Goal: Task Accomplishment & Management: Manage account settings

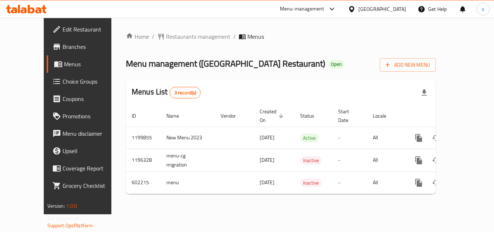
click at [394, 10] on div "[GEOGRAPHIC_DATA]" at bounding box center [383, 9] width 48 height 8
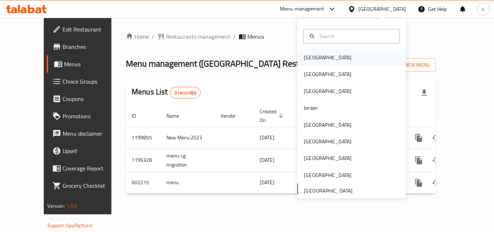
click at [314, 56] on div "[GEOGRAPHIC_DATA]" at bounding box center [328, 58] width 48 height 8
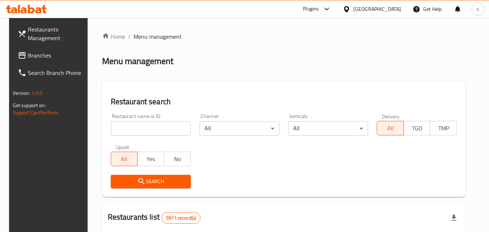
click at [387, 8] on div "[GEOGRAPHIC_DATA]" at bounding box center [377, 9] width 48 height 8
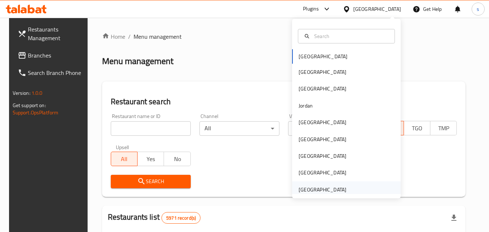
click at [314, 188] on div "[GEOGRAPHIC_DATA]" at bounding box center [323, 190] width 48 height 8
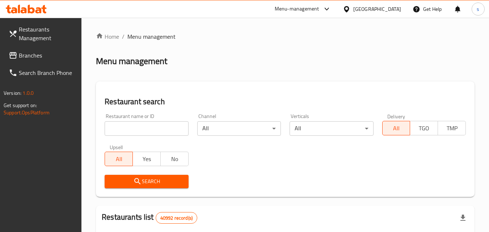
click at [40, 55] on span "Branches" at bounding box center [47, 55] width 57 height 9
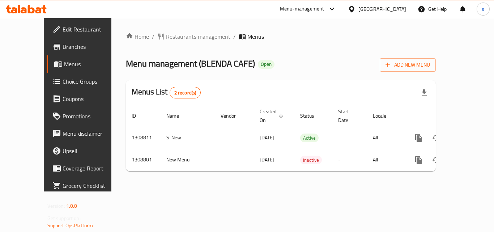
click at [369, 9] on div "[GEOGRAPHIC_DATA]" at bounding box center [383, 9] width 48 height 8
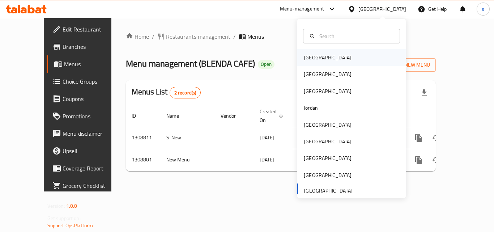
click at [304, 59] on div "[GEOGRAPHIC_DATA]" at bounding box center [328, 58] width 48 height 8
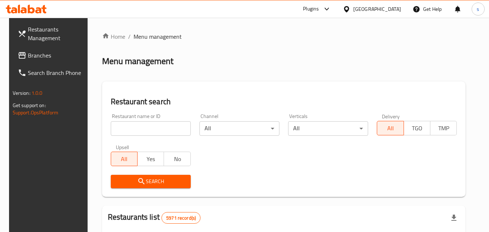
click at [392, 9] on div "[GEOGRAPHIC_DATA]" at bounding box center [377, 9] width 48 height 8
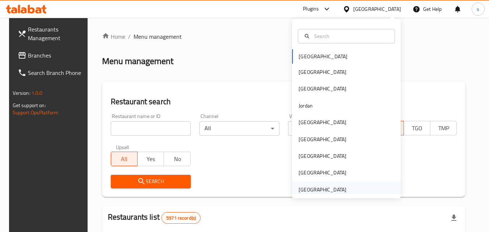
click at [314, 189] on div "[GEOGRAPHIC_DATA]" at bounding box center [323, 190] width 48 height 8
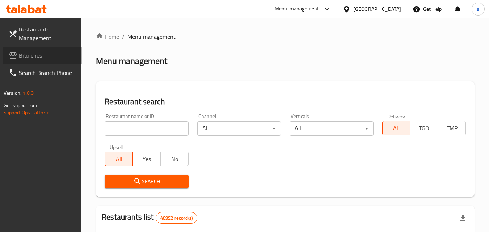
click at [36, 56] on span "Branches" at bounding box center [47, 55] width 57 height 9
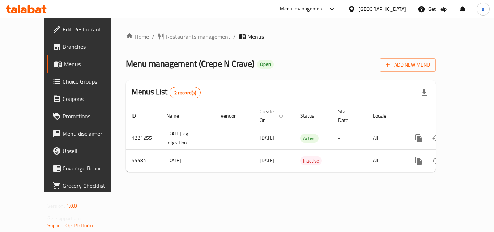
click at [63, 26] on span "Edit Restaurant" at bounding box center [92, 29] width 58 height 9
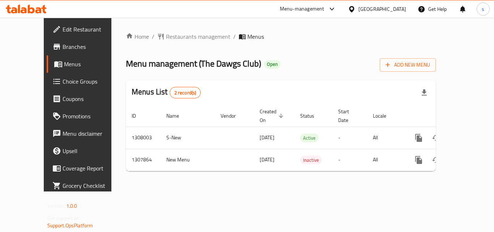
click at [394, 7] on div "[GEOGRAPHIC_DATA]" at bounding box center [383, 9] width 48 height 8
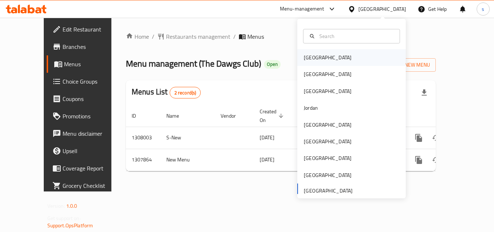
click at [318, 57] on div "[GEOGRAPHIC_DATA]" at bounding box center [327, 57] width 59 height 17
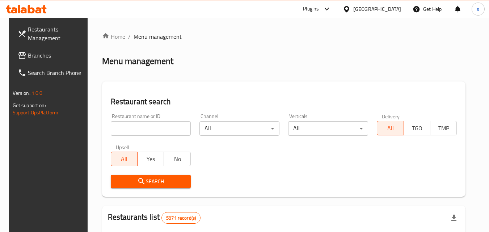
click at [386, 9] on div "[GEOGRAPHIC_DATA]" at bounding box center [377, 9] width 48 height 8
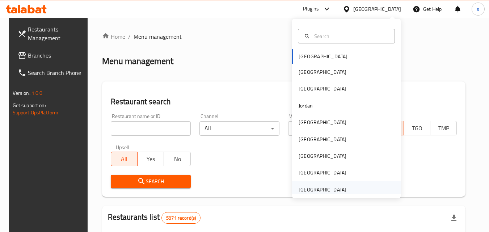
click at [325, 189] on div "[GEOGRAPHIC_DATA]" at bounding box center [323, 190] width 48 height 8
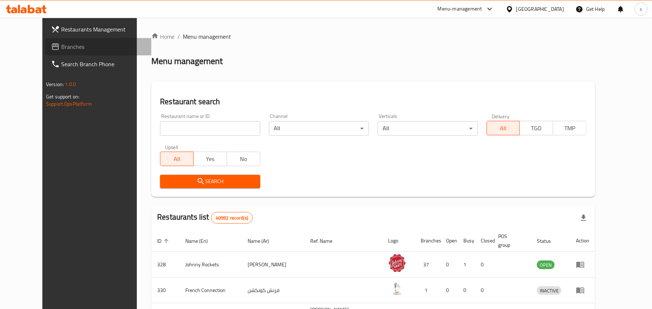
click at [61, 48] on span "Branches" at bounding box center [103, 46] width 84 height 9
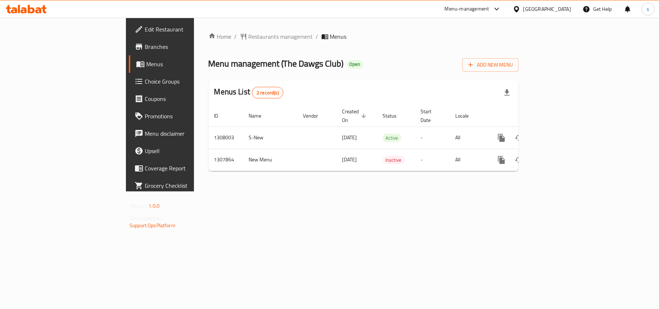
click at [539, 12] on div "[GEOGRAPHIC_DATA]" at bounding box center [547, 9] width 48 height 8
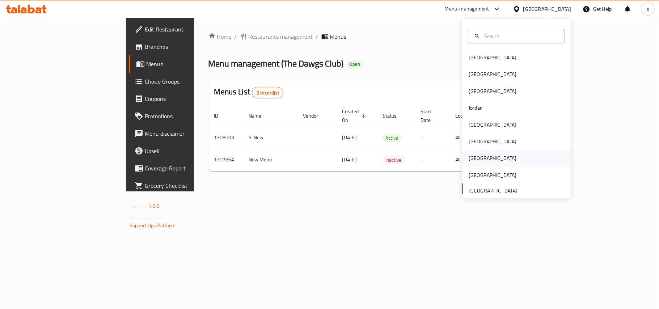
click at [469, 158] on div "[GEOGRAPHIC_DATA]" at bounding box center [493, 158] width 48 height 8
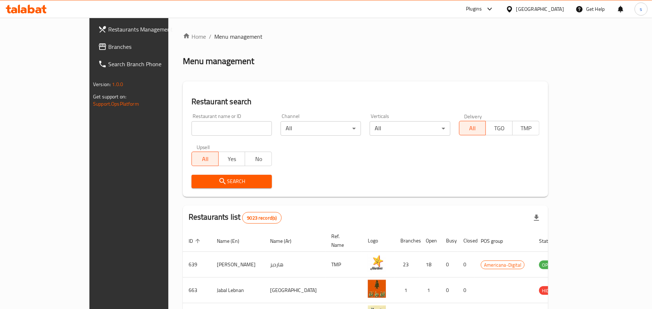
click at [108, 46] on span "Branches" at bounding box center [150, 46] width 84 height 9
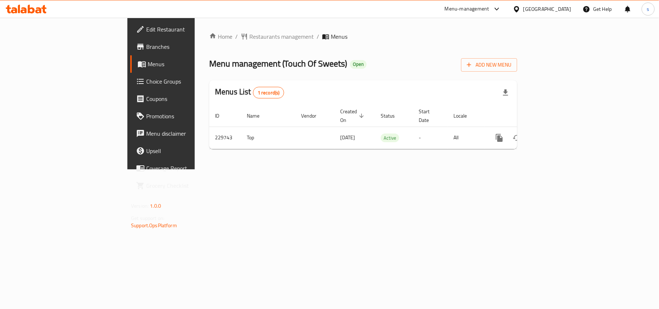
click at [566, 11] on div "[GEOGRAPHIC_DATA]" at bounding box center [547, 9] width 48 height 8
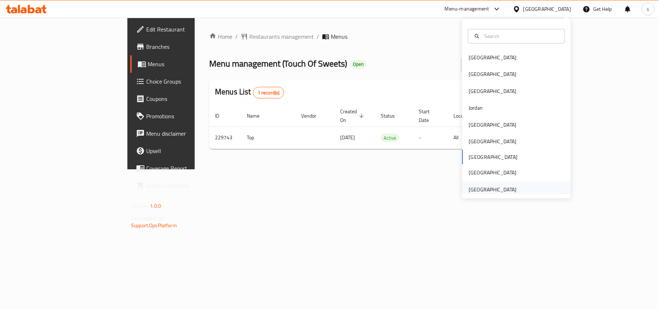
click at [487, 190] on div "[GEOGRAPHIC_DATA]" at bounding box center [493, 190] width 48 height 8
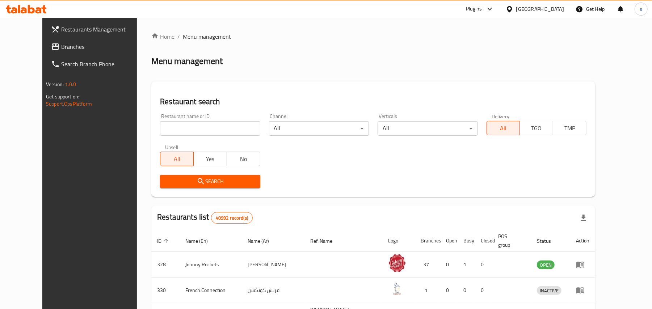
click at [61, 48] on span "Branches" at bounding box center [103, 46] width 84 height 9
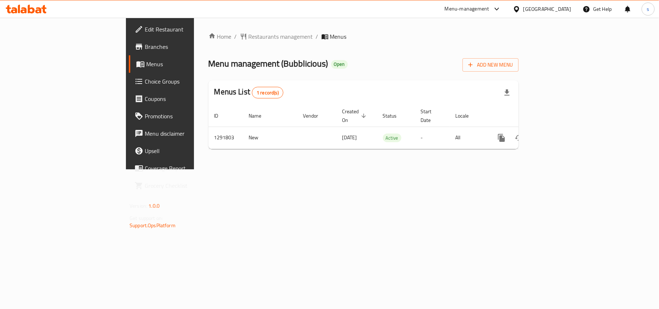
click at [546, 6] on div "[GEOGRAPHIC_DATA]" at bounding box center [547, 9] width 48 height 8
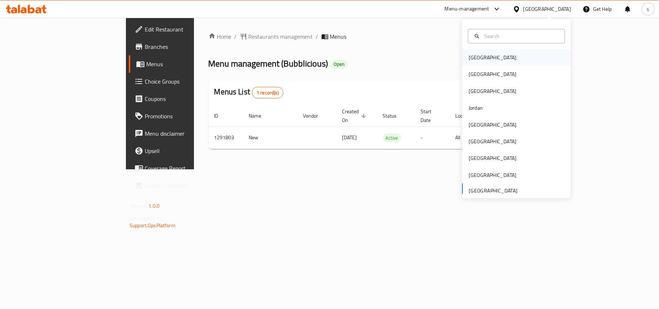
click at [469, 55] on div "[GEOGRAPHIC_DATA]" at bounding box center [493, 58] width 48 height 8
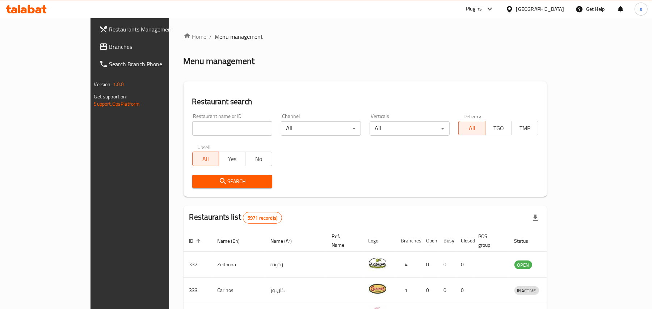
click at [551, 9] on div "[GEOGRAPHIC_DATA]" at bounding box center [540, 9] width 48 height 8
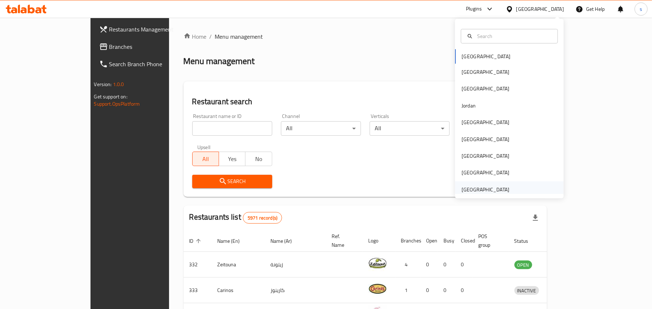
click at [498, 190] on div "[GEOGRAPHIC_DATA]" at bounding box center [485, 190] width 48 height 8
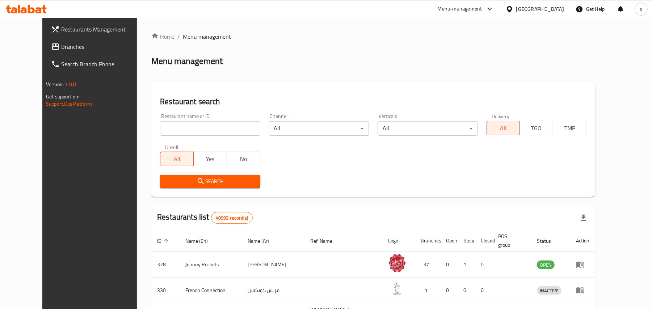
click at [61, 51] on span "Branches" at bounding box center [103, 46] width 84 height 9
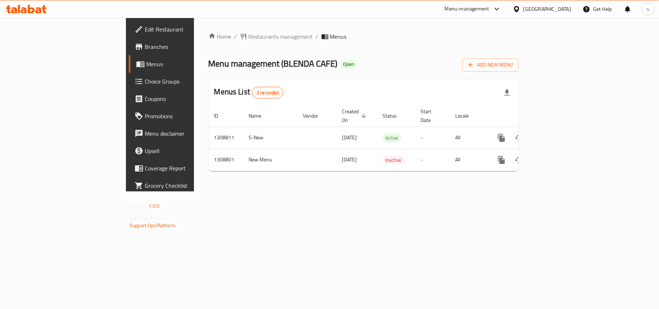
click at [550, 5] on div "[GEOGRAPHIC_DATA]" at bounding box center [547, 9] width 48 height 8
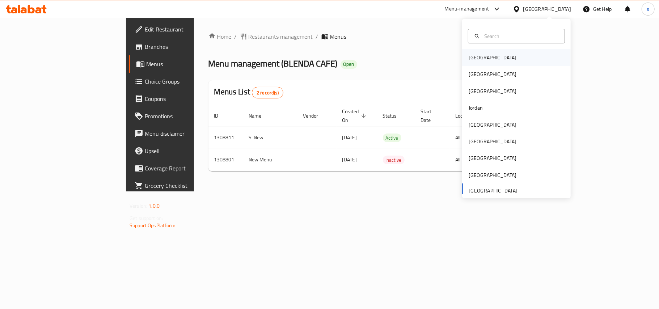
click at [469, 59] on div "[GEOGRAPHIC_DATA]" at bounding box center [493, 58] width 48 height 8
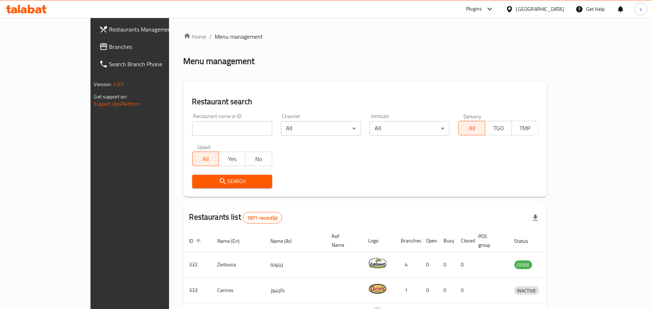
click at [553, 12] on div "[GEOGRAPHIC_DATA]" at bounding box center [540, 9] width 48 height 8
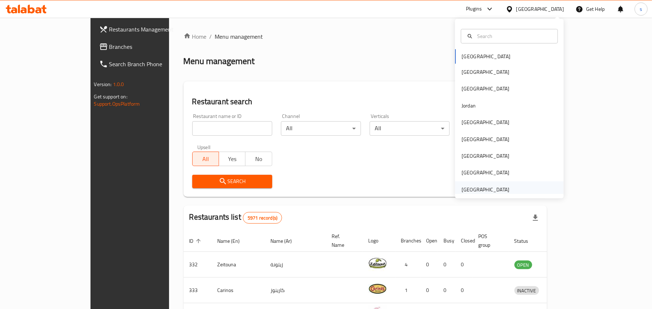
click at [467, 187] on div "[GEOGRAPHIC_DATA]" at bounding box center [485, 190] width 48 height 8
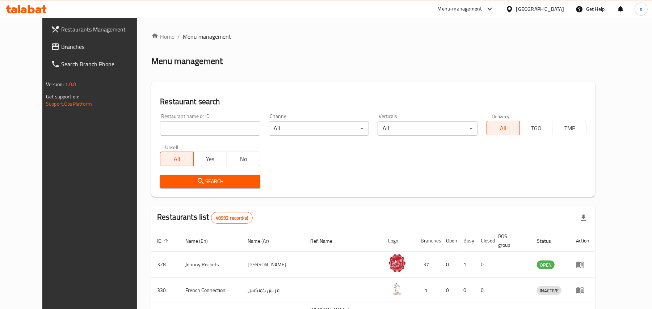
click at [61, 48] on span "Branches" at bounding box center [103, 46] width 84 height 9
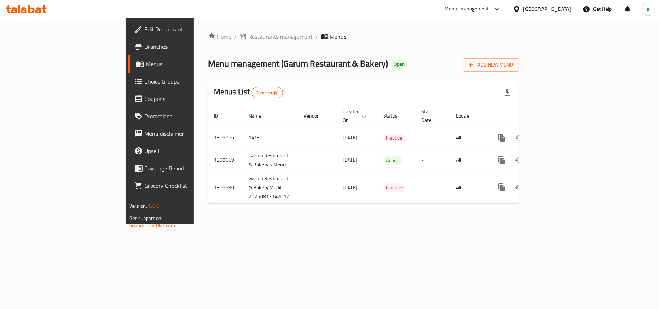
click at [531, 10] on div "[GEOGRAPHIC_DATA]" at bounding box center [547, 9] width 48 height 8
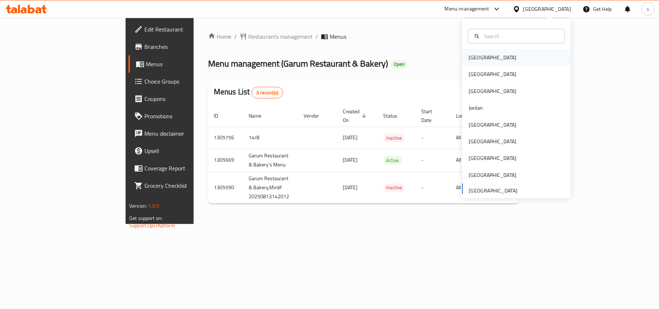
click at [463, 56] on div "[GEOGRAPHIC_DATA]" at bounding box center [492, 57] width 59 height 17
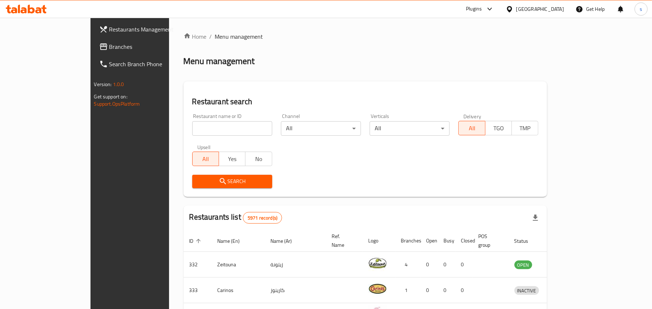
drag, startPoint x: 551, startPoint y: 7, endPoint x: 545, endPoint y: 14, distance: 9.8
click at [551, 6] on div "[GEOGRAPHIC_DATA]" at bounding box center [540, 9] width 48 height 8
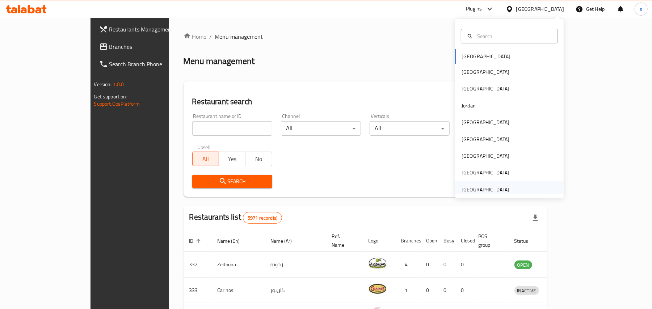
click at [477, 190] on div "[GEOGRAPHIC_DATA]" at bounding box center [485, 190] width 48 height 8
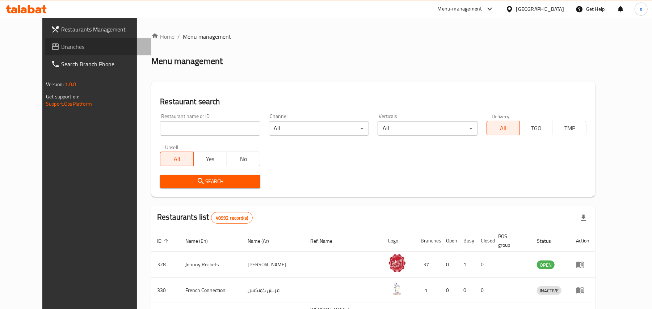
click at [61, 48] on span "Branches" at bounding box center [103, 46] width 84 height 9
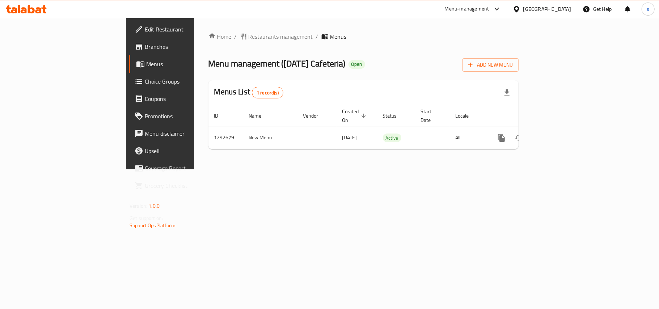
click at [526, 7] on div "[GEOGRAPHIC_DATA]" at bounding box center [547, 9] width 48 height 8
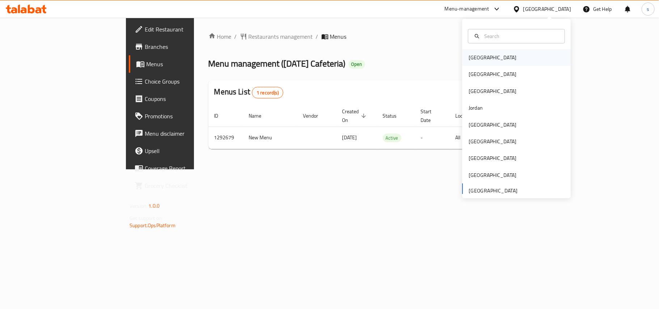
click at [479, 59] on div "[GEOGRAPHIC_DATA]" at bounding box center [492, 57] width 59 height 17
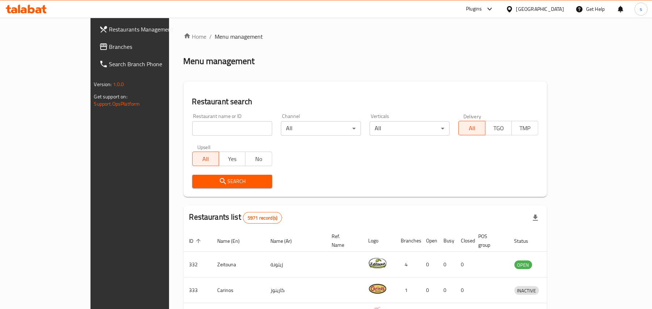
click at [555, 10] on div "[GEOGRAPHIC_DATA]" at bounding box center [540, 9] width 48 height 8
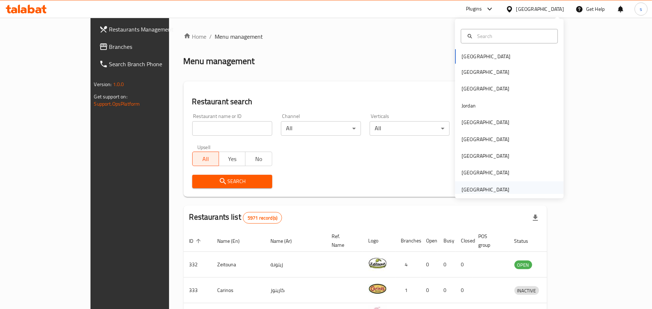
click at [484, 189] on div "[GEOGRAPHIC_DATA]" at bounding box center [485, 190] width 48 height 8
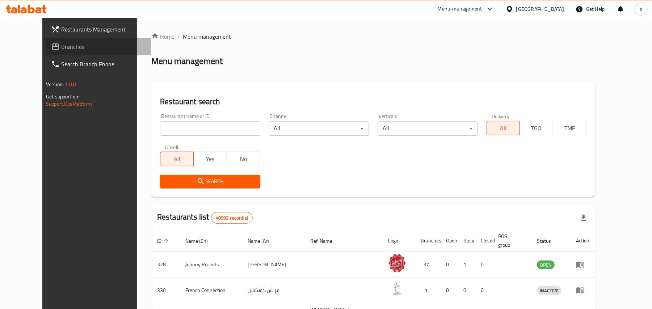
click at [61, 48] on span "Branches" at bounding box center [103, 46] width 84 height 9
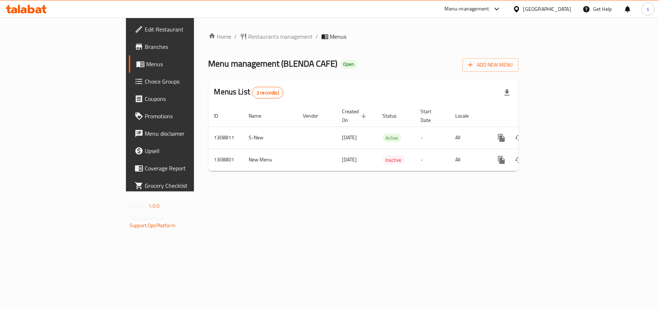
click at [551, 11] on div "[GEOGRAPHIC_DATA]" at bounding box center [547, 9] width 48 height 8
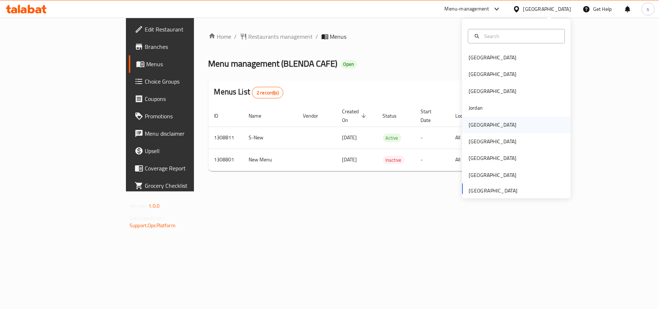
click at [463, 124] on div "[GEOGRAPHIC_DATA]" at bounding box center [492, 125] width 59 height 17
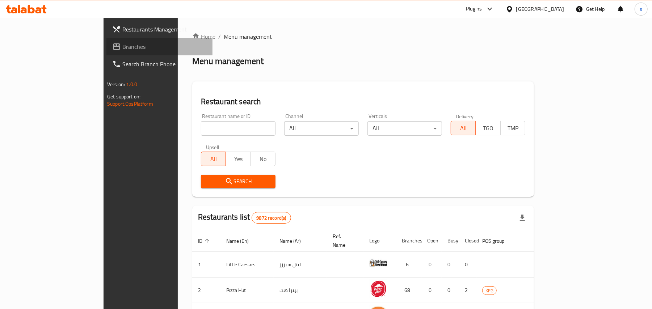
click at [122, 48] on span "Branches" at bounding box center [164, 46] width 84 height 9
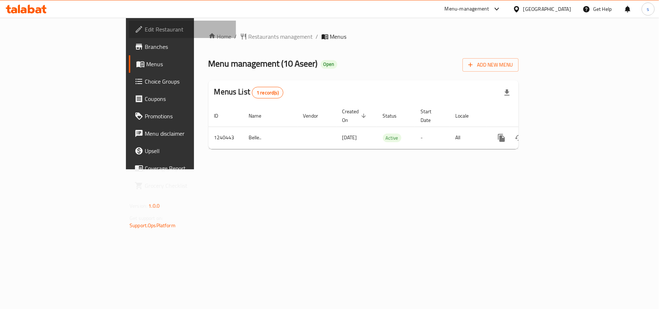
click at [145, 26] on span "Edit Restaurant" at bounding box center [187, 29] width 85 height 9
click at [534, 6] on div "[GEOGRAPHIC_DATA]" at bounding box center [547, 9] width 48 height 8
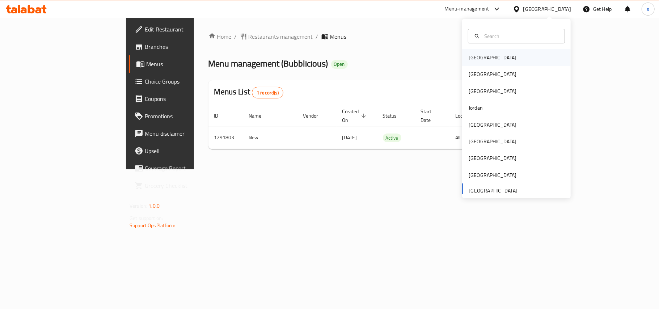
click at [478, 57] on div "[GEOGRAPHIC_DATA]" at bounding box center [492, 57] width 59 height 17
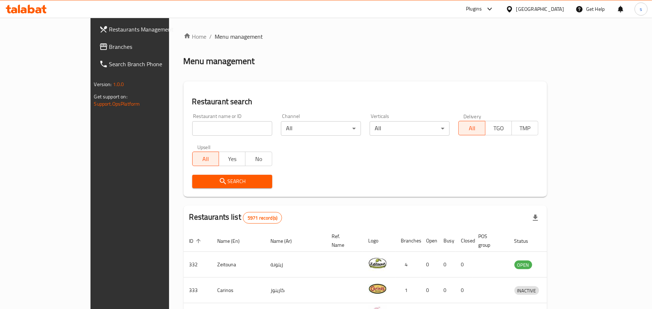
click at [556, 8] on div "[GEOGRAPHIC_DATA]" at bounding box center [540, 9] width 48 height 8
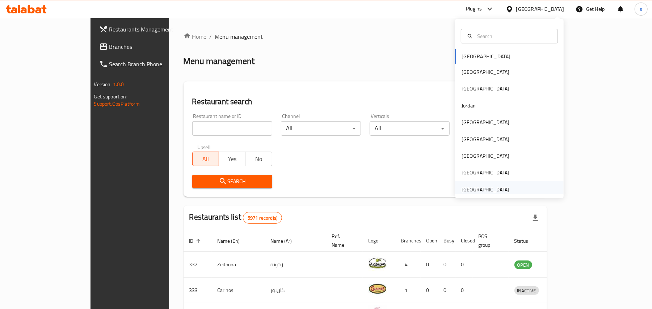
click at [463, 190] on div "[GEOGRAPHIC_DATA]" at bounding box center [485, 190] width 48 height 8
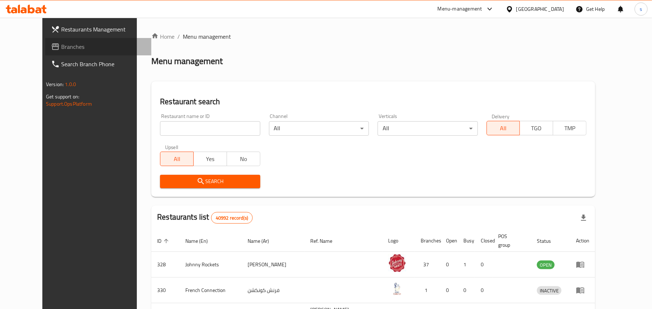
click at [61, 42] on span "Branches" at bounding box center [103, 46] width 84 height 9
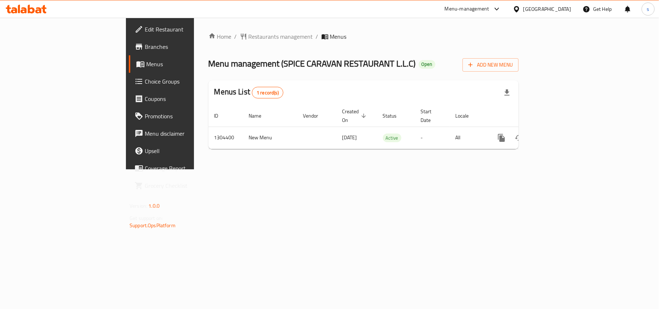
click at [536, 9] on div "[GEOGRAPHIC_DATA]" at bounding box center [547, 9] width 48 height 8
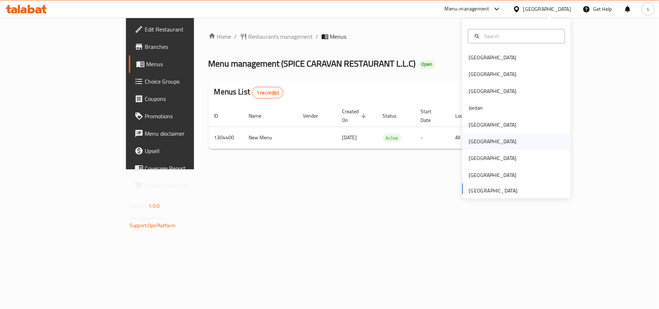
click at [472, 141] on div "[GEOGRAPHIC_DATA]" at bounding box center [493, 141] width 48 height 8
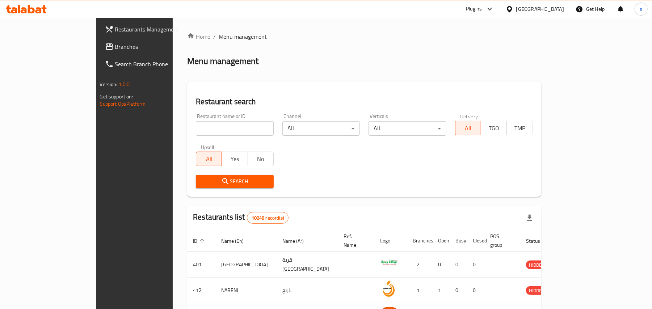
click at [115, 46] on span "Branches" at bounding box center [157, 46] width 84 height 9
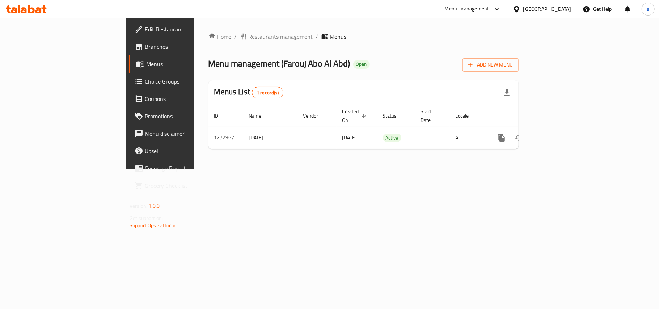
click at [558, 8] on div "[GEOGRAPHIC_DATA]" at bounding box center [547, 9] width 48 height 8
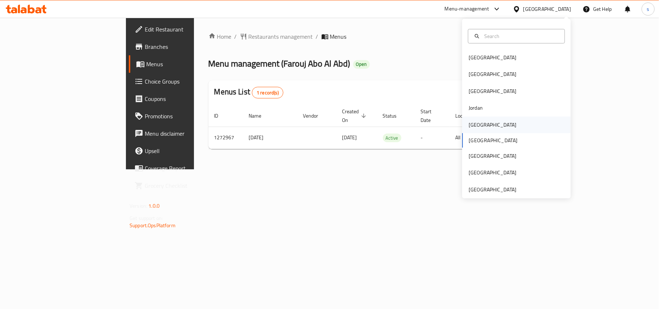
click at [475, 127] on div "[GEOGRAPHIC_DATA]" at bounding box center [493, 125] width 48 height 8
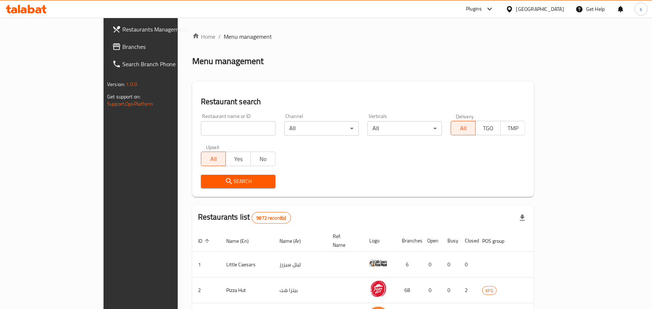
click at [122, 46] on span "Branches" at bounding box center [164, 46] width 84 height 9
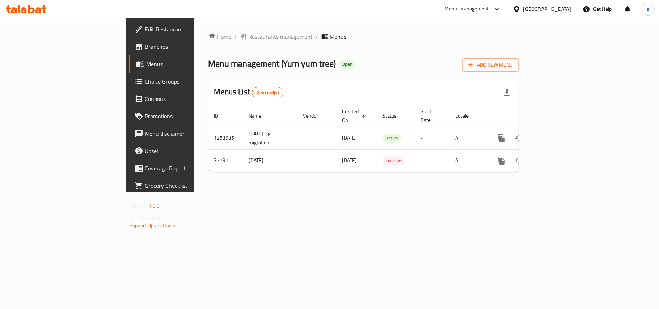
click at [570, 12] on div "[GEOGRAPHIC_DATA]" at bounding box center [547, 9] width 48 height 8
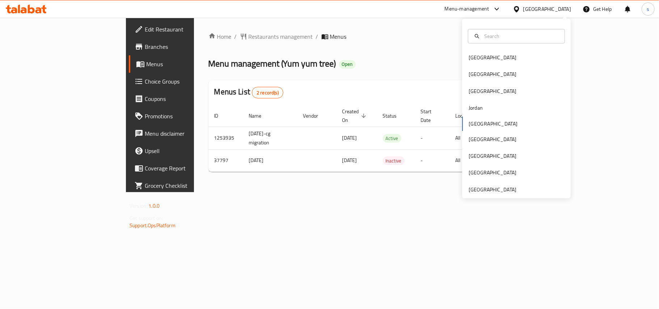
click at [481, 195] on div "[GEOGRAPHIC_DATA] [GEOGRAPHIC_DATA] [GEOGRAPHIC_DATA] [GEOGRAPHIC_DATA] [GEOGRA…" at bounding box center [516, 108] width 109 height 179
click at [500, 191] on div "[GEOGRAPHIC_DATA]" at bounding box center [493, 190] width 48 height 8
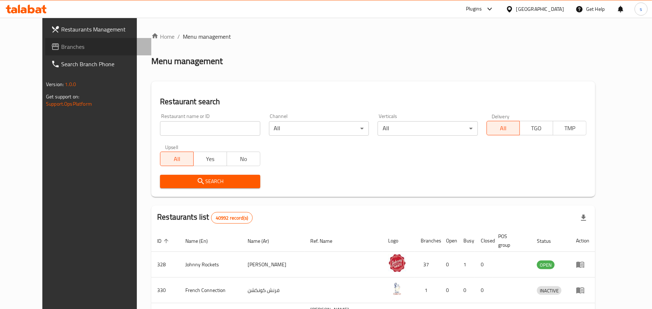
click at [61, 48] on span "Branches" at bounding box center [103, 46] width 84 height 9
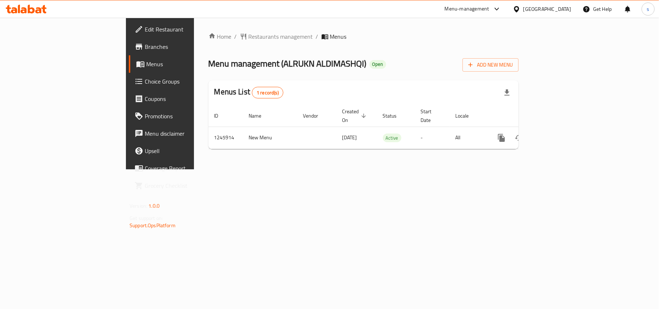
click at [543, 8] on div "[GEOGRAPHIC_DATA]" at bounding box center [547, 9] width 48 height 8
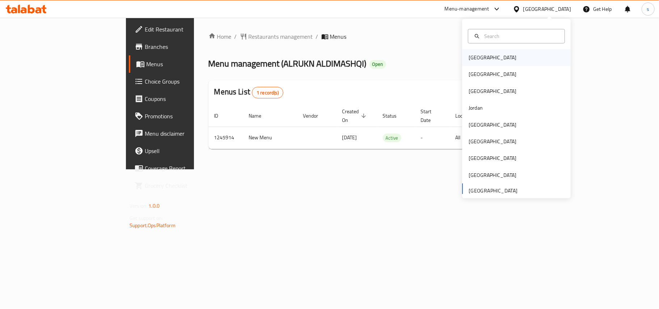
click at [469, 59] on div "[GEOGRAPHIC_DATA]" at bounding box center [493, 58] width 48 height 8
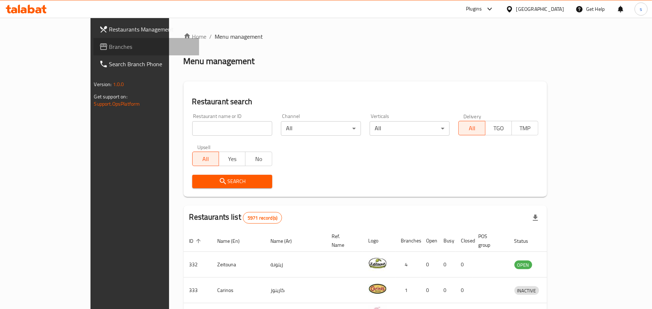
click at [109, 46] on span "Branches" at bounding box center [151, 46] width 84 height 9
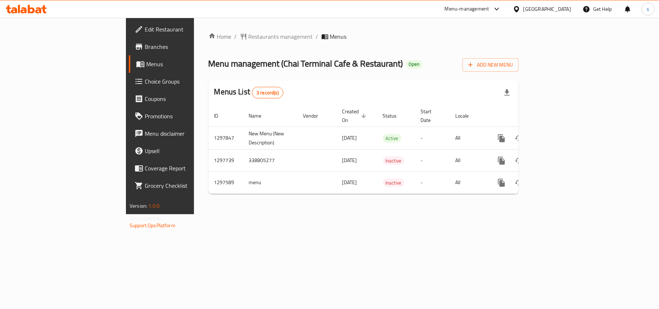
click at [538, 12] on div "[GEOGRAPHIC_DATA]" at bounding box center [547, 9] width 48 height 8
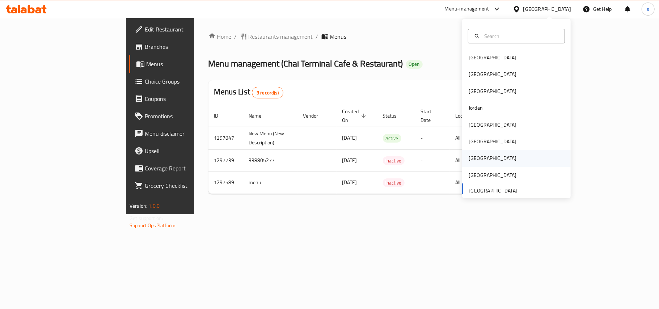
click at [478, 157] on div "[GEOGRAPHIC_DATA]" at bounding box center [492, 158] width 59 height 17
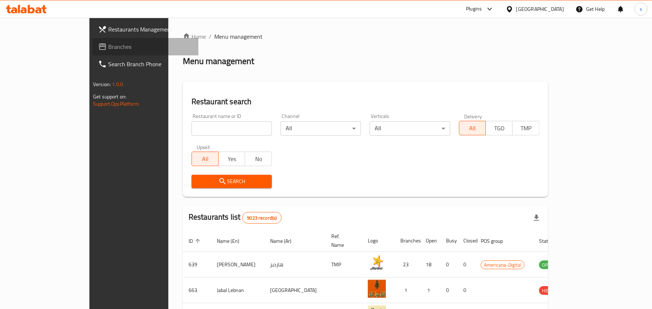
click at [108, 46] on span "Branches" at bounding box center [150, 46] width 84 height 9
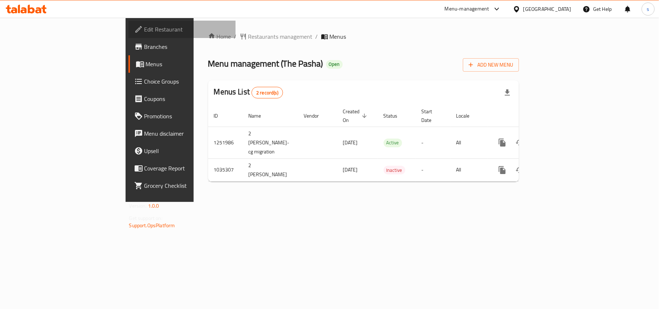
click at [144, 30] on span "Edit Restaurant" at bounding box center [186, 29] width 85 height 9
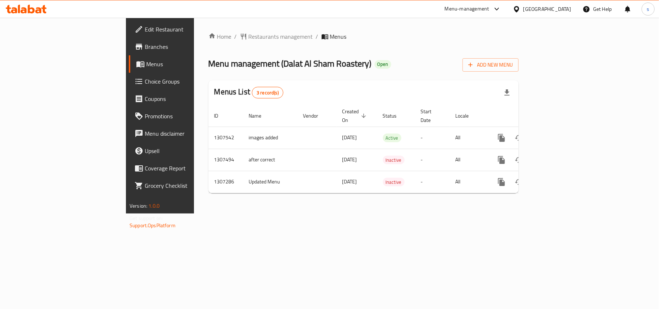
click at [541, 10] on div "[GEOGRAPHIC_DATA]" at bounding box center [547, 9] width 48 height 8
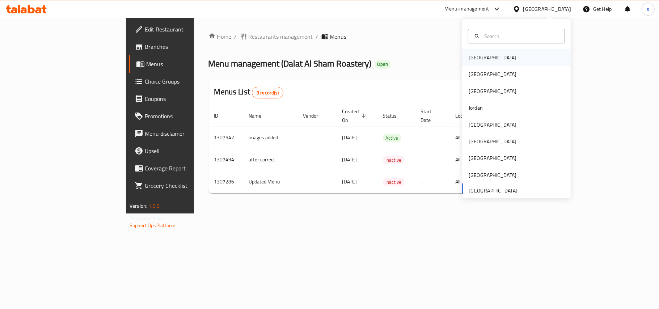
click at [469, 56] on div "[GEOGRAPHIC_DATA]" at bounding box center [493, 58] width 48 height 8
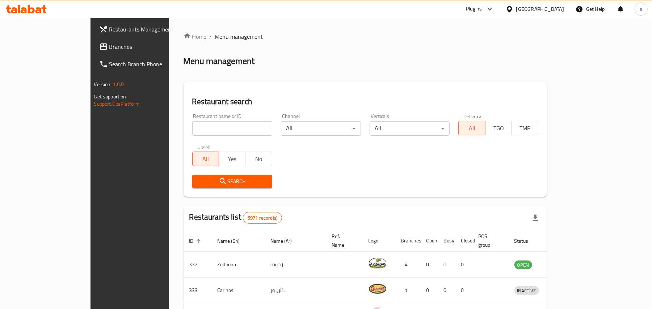
click at [546, 9] on div "[GEOGRAPHIC_DATA]" at bounding box center [540, 9] width 48 height 8
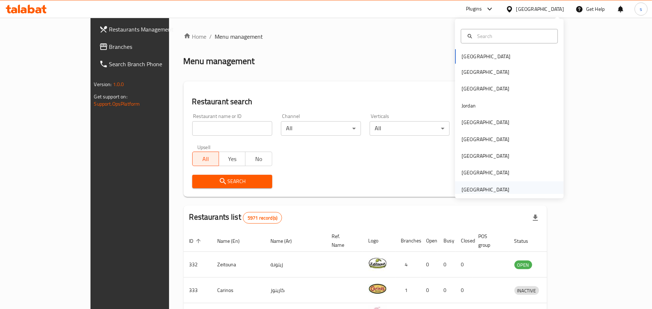
click at [483, 190] on div "[GEOGRAPHIC_DATA]" at bounding box center [485, 190] width 48 height 8
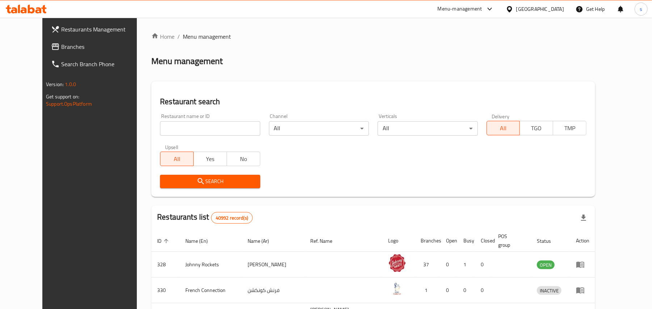
click at [61, 46] on span "Branches" at bounding box center [103, 46] width 84 height 9
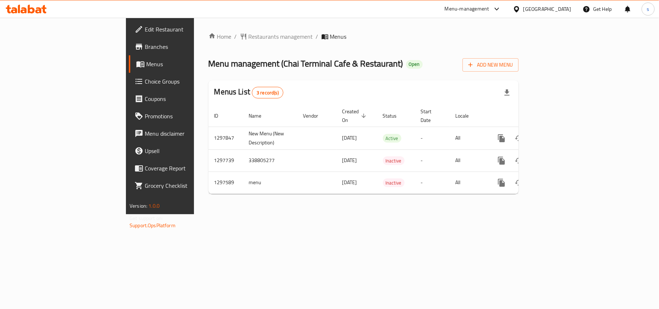
click at [539, 8] on div "[GEOGRAPHIC_DATA]" at bounding box center [547, 9] width 48 height 8
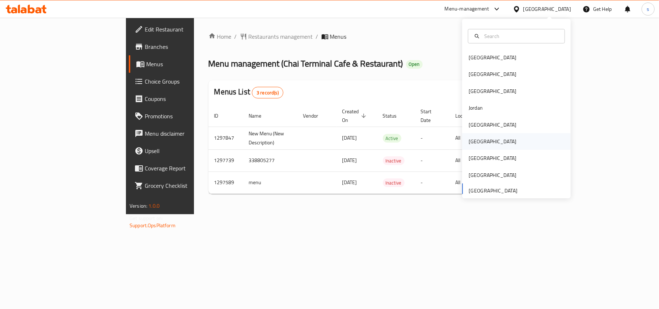
click at [469, 139] on div "[GEOGRAPHIC_DATA]" at bounding box center [493, 141] width 48 height 8
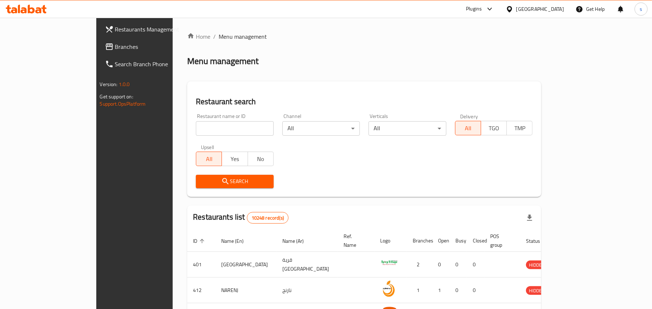
click at [115, 48] on span "Branches" at bounding box center [157, 46] width 84 height 9
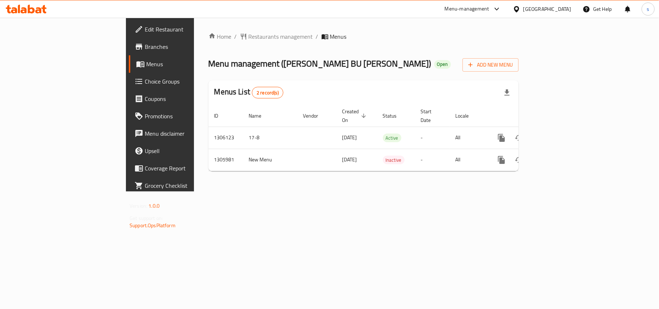
click at [558, 10] on div "[GEOGRAPHIC_DATA]" at bounding box center [547, 9] width 48 height 8
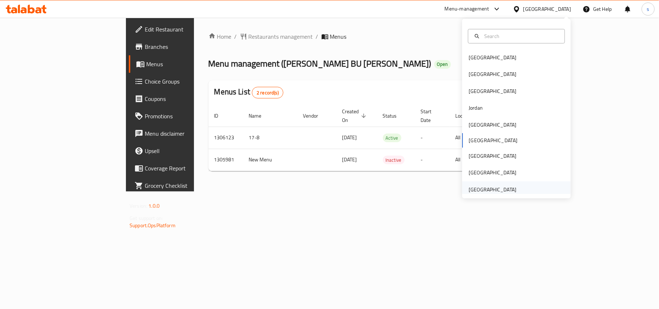
click at [492, 190] on div "[GEOGRAPHIC_DATA]" at bounding box center [493, 190] width 48 height 8
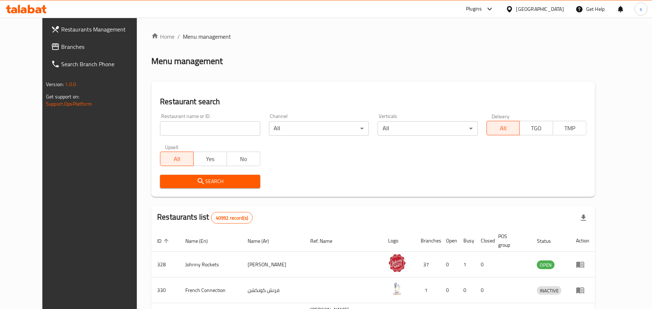
click at [61, 48] on span "Branches" at bounding box center [103, 46] width 84 height 9
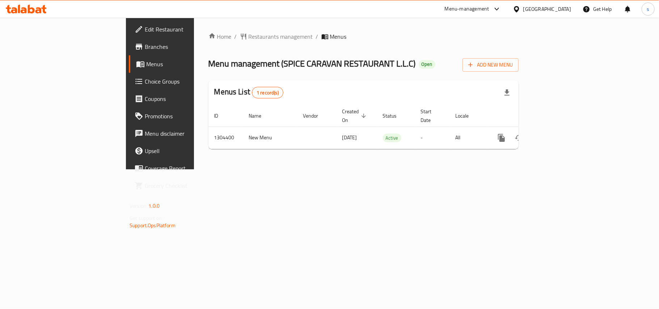
click at [529, 10] on div "[GEOGRAPHIC_DATA]" at bounding box center [547, 9] width 48 height 8
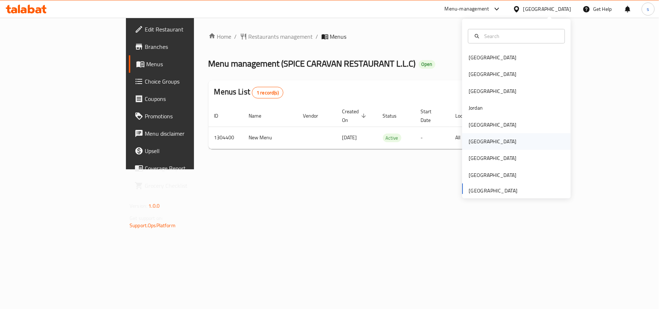
click at [469, 145] on div "[GEOGRAPHIC_DATA]" at bounding box center [493, 141] width 48 height 8
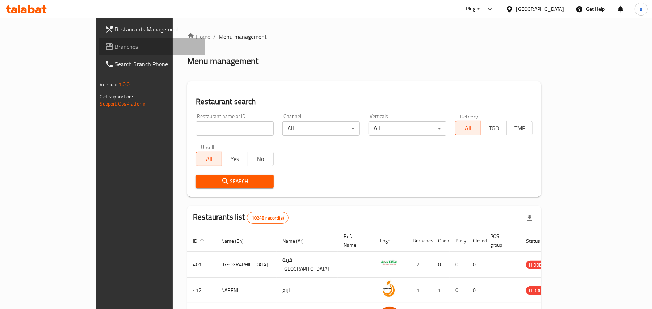
click at [115, 46] on span "Branches" at bounding box center [157, 46] width 84 height 9
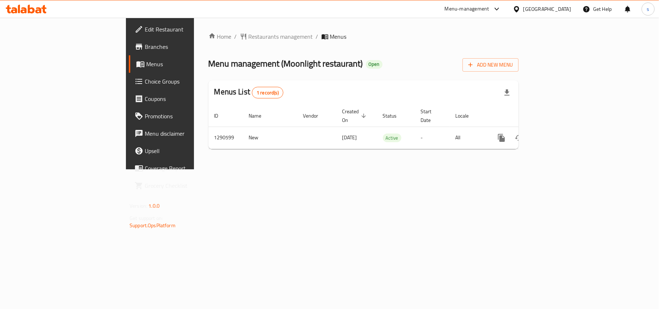
click at [530, 7] on div "[GEOGRAPHIC_DATA]" at bounding box center [547, 9] width 48 height 8
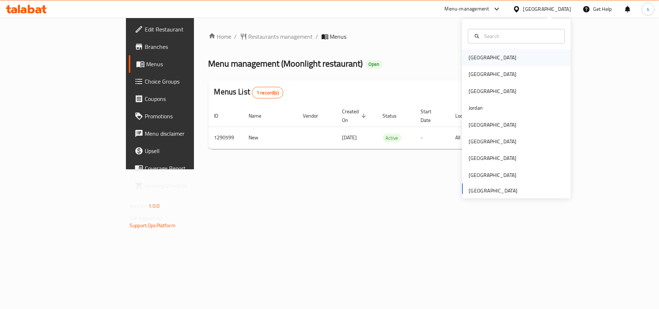
click at [474, 57] on div "[GEOGRAPHIC_DATA]" at bounding box center [493, 58] width 48 height 8
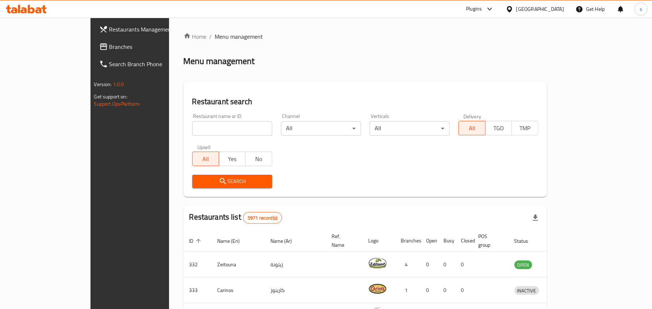
click at [559, 10] on div "[GEOGRAPHIC_DATA]" at bounding box center [540, 9] width 48 height 8
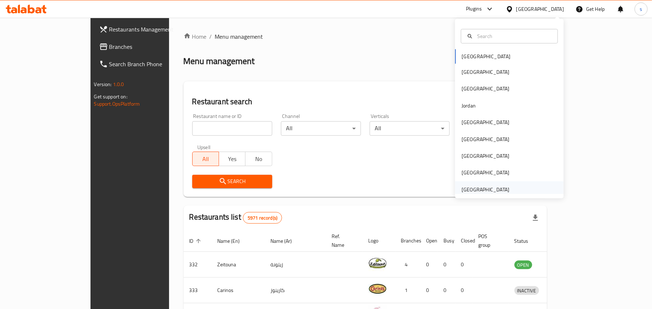
click at [477, 191] on div "United Arab Emirates" at bounding box center [485, 190] width 48 height 8
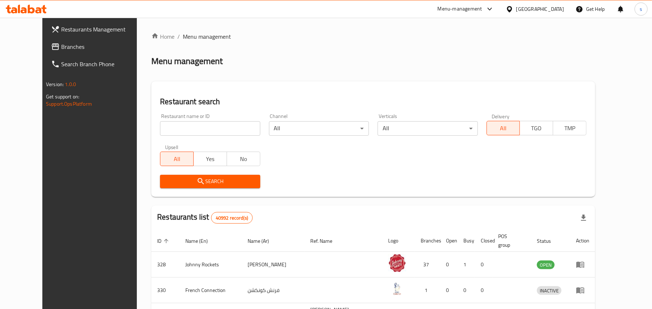
click at [61, 46] on span "Branches" at bounding box center [103, 46] width 84 height 9
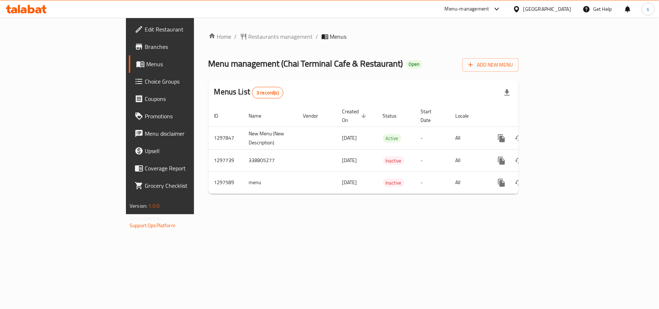
click at [531, 12] on div "[GEOGRAPHIC_DATA]" at bounding box center [547, 9] width 48 height 8
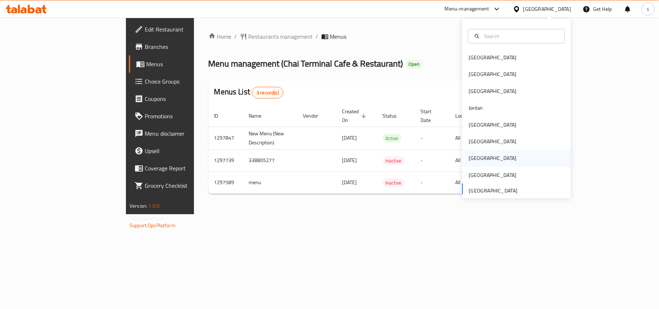
click at [470, 159] on div "[GEOGRAPHIC_DATA]" at bounding box center [493, 158] width 48 height 8
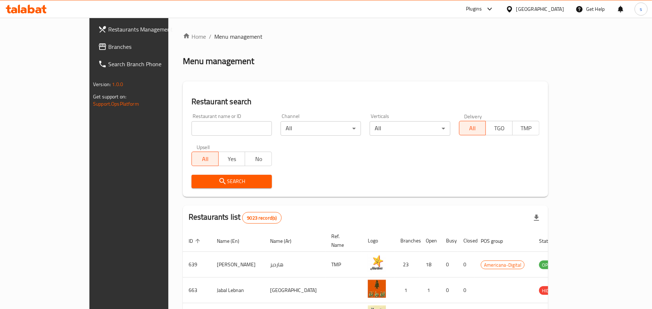
drag, startPoint x: 37, startPoint y: 48, endPoint x: 54, endPoint y: 59, distance: 20.2
click at [108, 48] on span "Branches" at bounding box center [150, 46] width 84 height 9
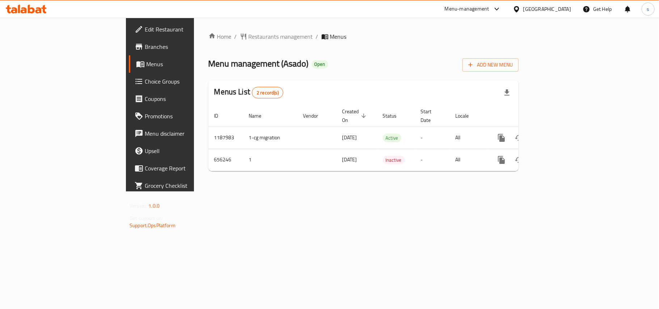
click at [566, 9] on div "[GEOGRAPHIC_DATA]" at bounding box center [547, 9] width 48 height 8
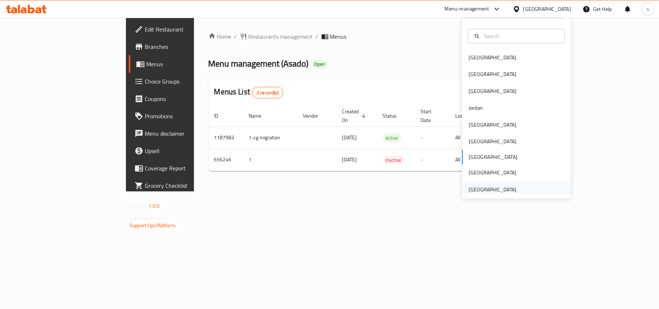
click at [485, 189] on div "[GEOGRAPHIC_DATA]" at bounding box center [493, 190] width 48 height 8
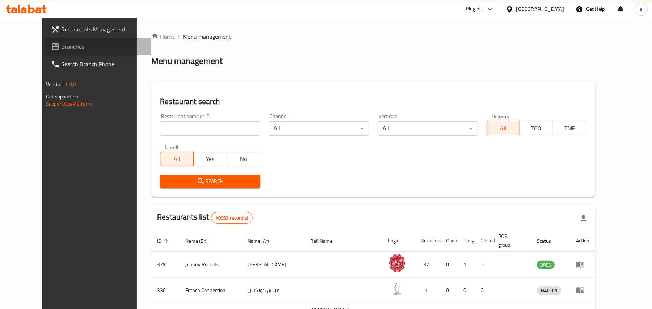
click at [61, 48] on span "Branches" at bounding box center [103, 46] width 84 height 9
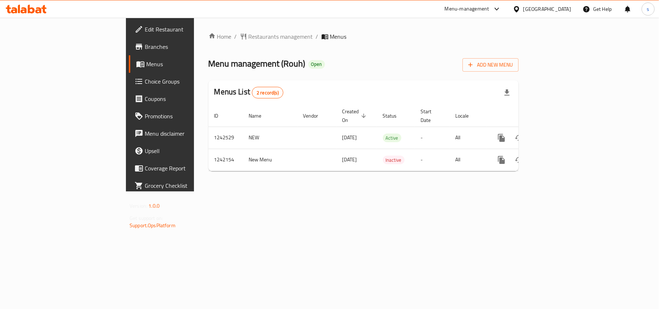
click at [538, 10] on div "[GEOGRAPHIC_DATA]" at bounding box center [547, 9] width 48 height 8
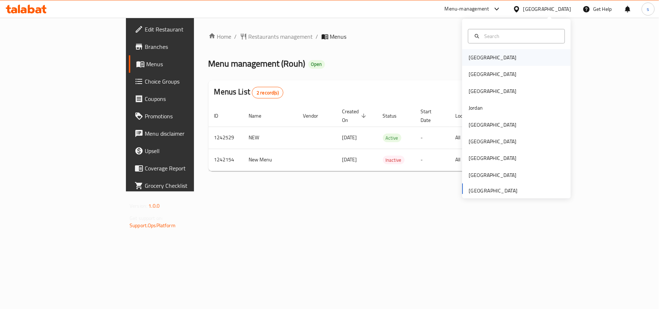
click at [469, 56] on div "[GEOGRAPHIC_DATA]" at bounding box center [493, 58] width 48 height 8
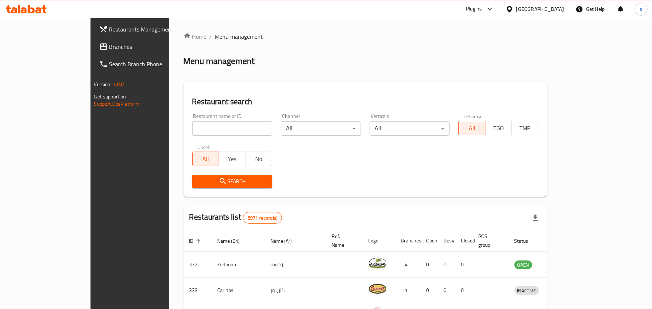
click at [547, 9] on div "[GEOGRAPHIC_DATA]" at bounding box center [540, 9] width 48 height 8
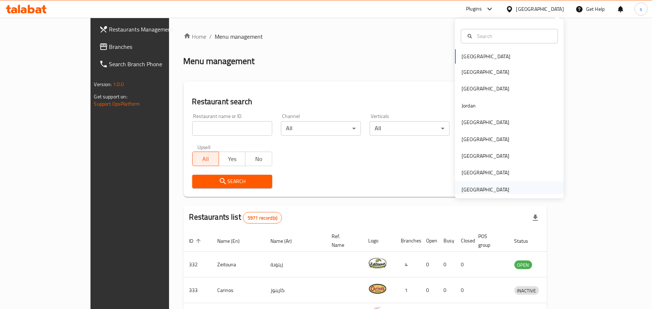
click at [491, 186] on div "[GEOGRAPHIC_DATA]" at bounding box center [485, 190] width 48 height 8
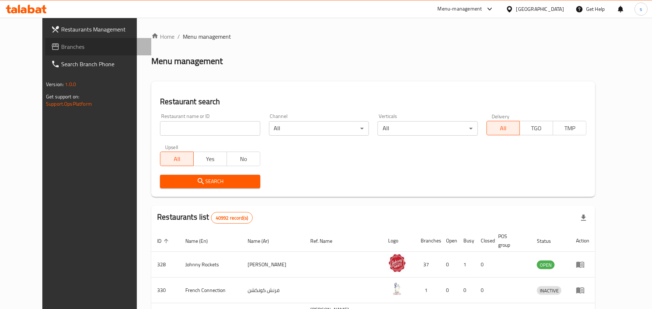
click at [61, 45] on span "Branches" at bounding box center [103, 46] width 84 height 9
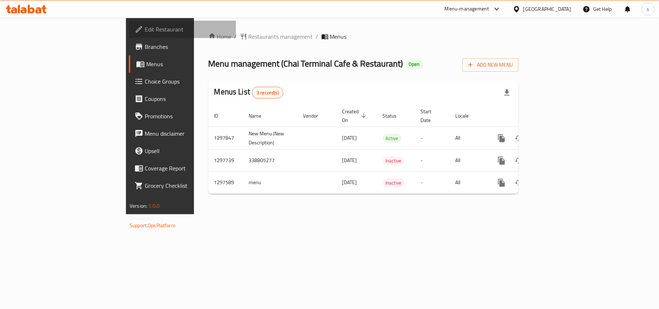
click at [145, 26] on span "Edit Restaurant" at bounding box center [187, 29] width 85 height 9
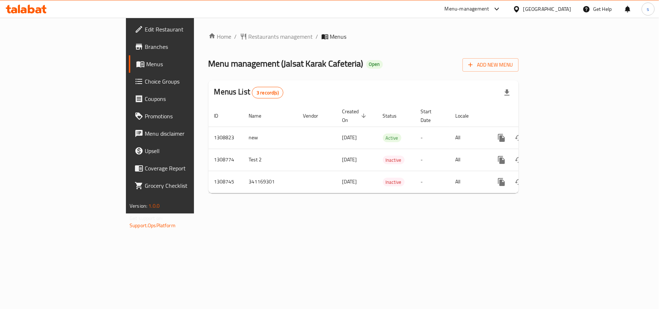
click at [540, 8] on div "[GEOGRAPHIC_DATA]" at bounding box center [547, 9] width 48 height 8
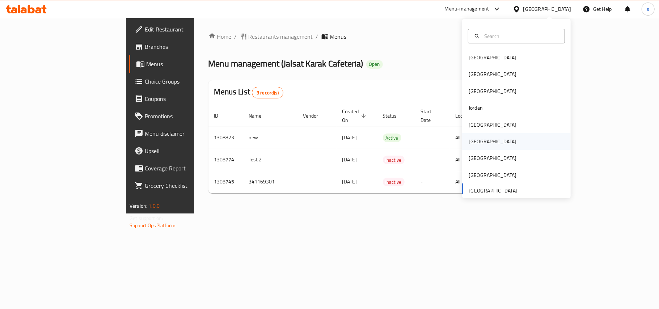
click at [469, 141] on div "[GEOGRAPHIC_DATA]" at bounding box center [493, 141] width 48 height 8
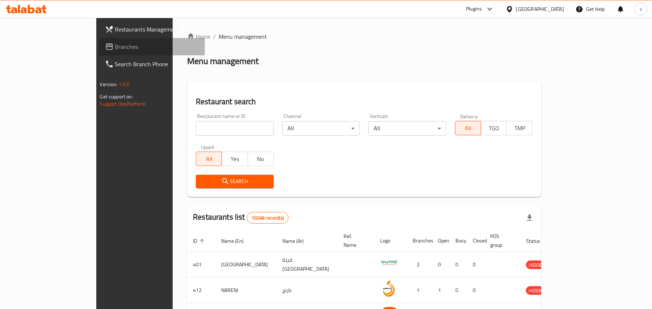
click at [115, 48] on span "Branches" at bounding box center [157, 46] width 84 height 9
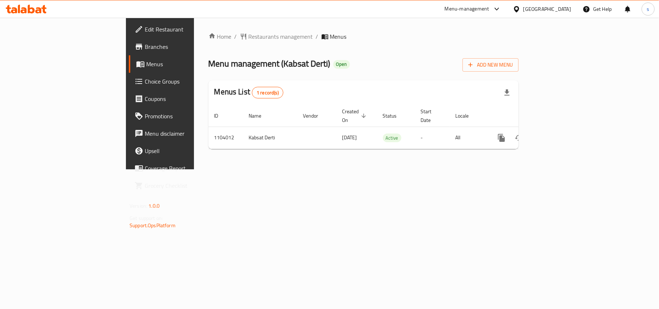
click at [563, 12] on div "[GEOGRAPHIC_DATA]" at bounding box center [547, 9] width 48 height 8
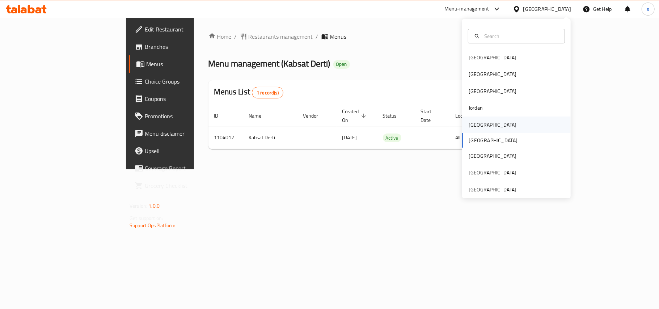
click at [472, 127] on div "[GEOGRAPHIC_DATA]" at bounding box center [493, 125] width 48 height 8
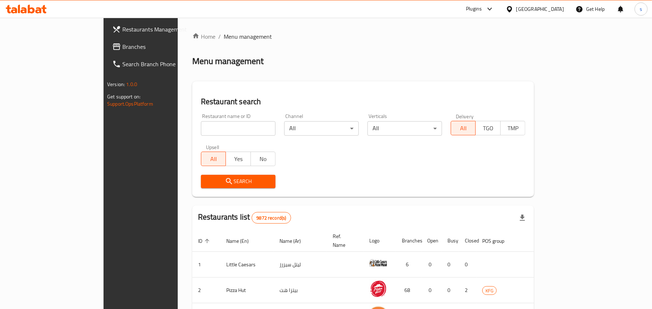
click at [122, 48] on span "Branches" at bounding box center [164, 46] width 84 height 9
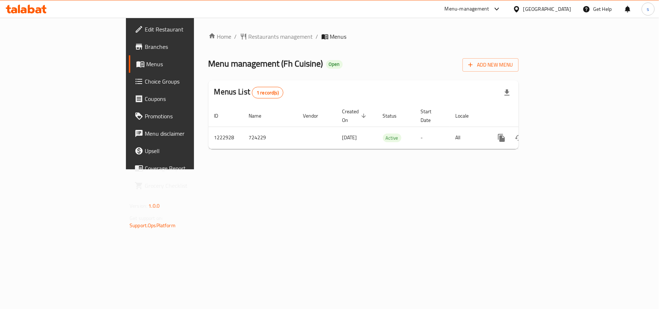
click at [566, 6] on div "[GEOGRAPHIC_DATA]" at bounding box center [547, 9] width 48 height 8
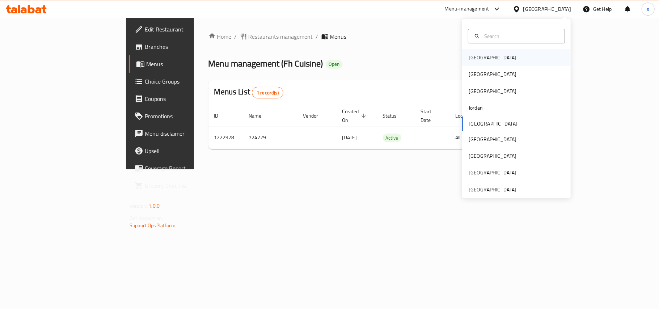
click at [471, 55] on div "[GEOGRAPHIC_DATA]" at bounding box center [493, 58] width 48 height 8
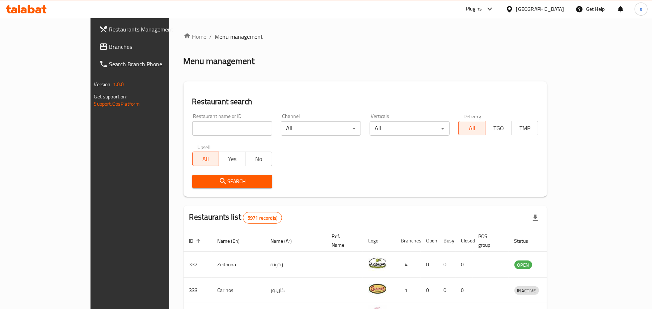
click at [555, 12] on div "[GEOGRAPHIC_DATA]" at bounding box center [540, 9] width 48 height 8
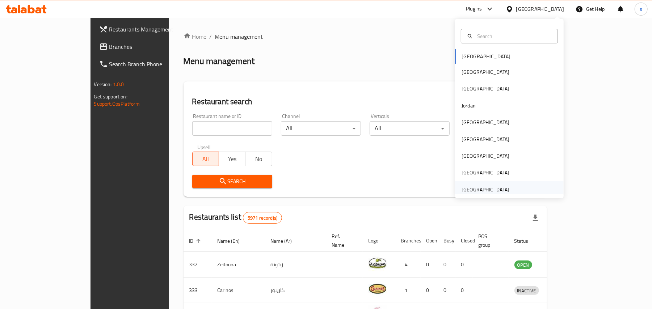
click at [485, 187] on div "[GEOGRAPHIC_DATA]" at bounding box center [485, 190] width 48 height 8
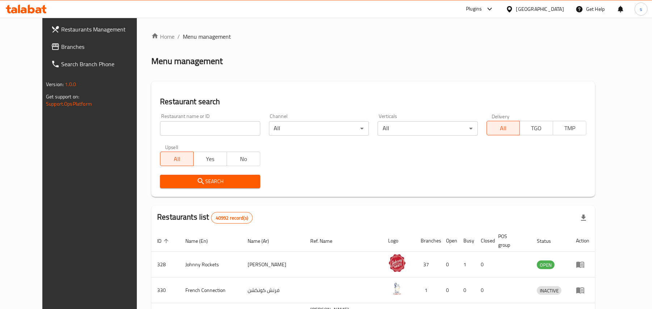
click at [540, 7] on div "[GEOGRAPHIC_DATA]" at bounding box center [540, 9] width 48 height 8
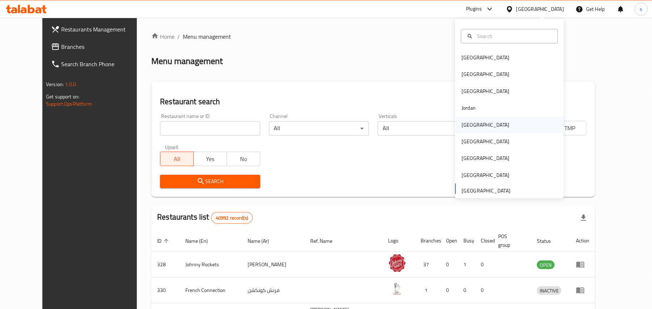
click at [461, 124] on div "[GEOGRAPHIC_DATA]" at bounding box center [485, 125] width 48 height 8
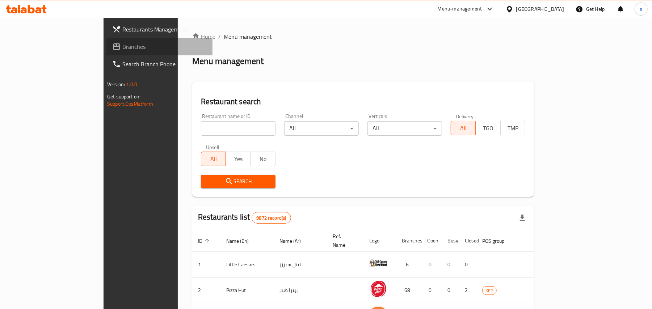
click at [122, 48] on span "Branches" at bounding box center [164, 46] width 84 height 9
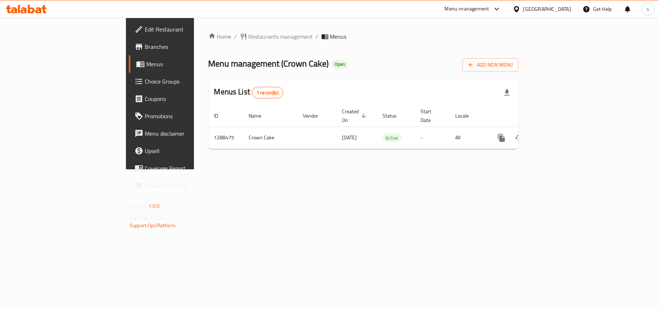
click at [572, 9] on div "[GEOGRAPHIC_DATA]" at bounding box center [542, 8] width 70 height 17
drag, startPoint x: 560, startPoint y: 7, endPoint x: 560, endPoint y: 14, distance: 6.5
click at [560, 7] on div "[GEOGRAPHIC_DATA]" at bounding box center [547, 9] width 48 height 8
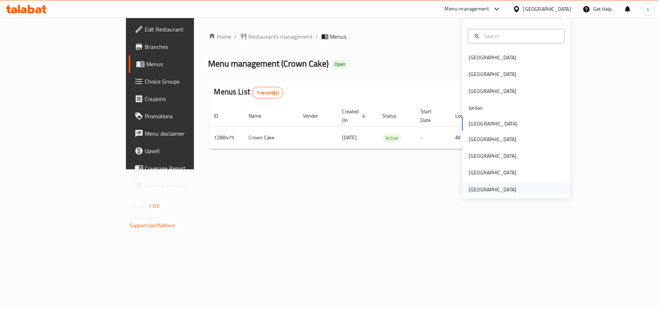
click at [477, 191] on div "[GEOGRAPHIC_DATA]" at bounding box center [493, 190] width 48 height 8
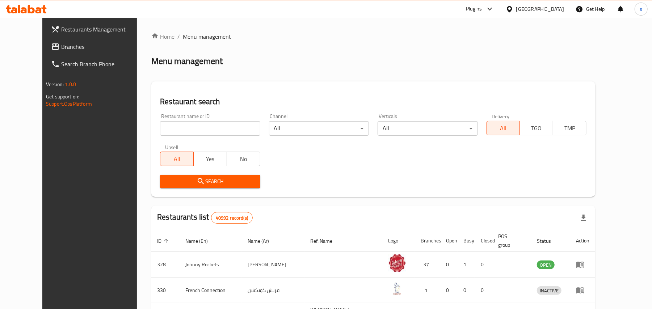
click at [61, 48] on span "Branches" at bounding box center [103, 46] width 84 height 9
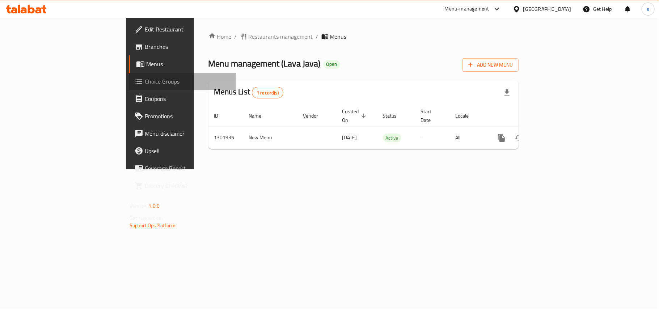
click at [145, 81] on span "Choice Groups" at bounding box center [187, 81] width 85 height 9
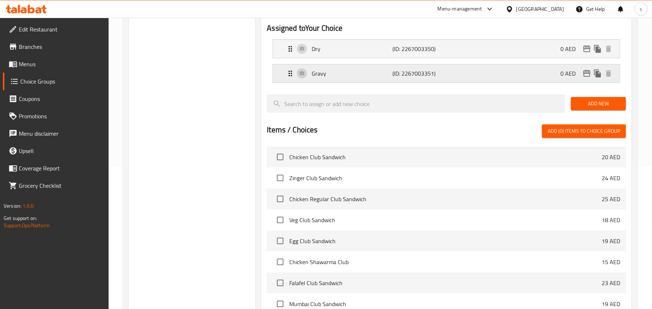
scroll to position [145, 0]
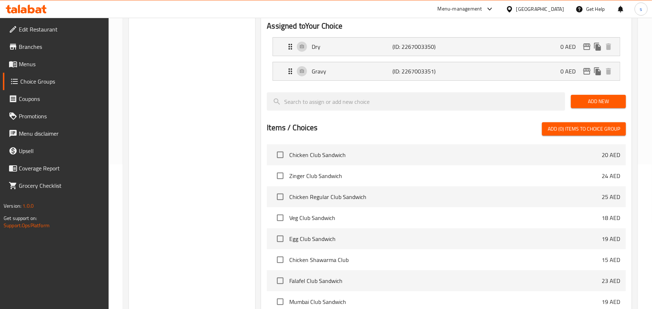
click at [546, 10] on div "[GEOGRAPHIC_DATA]" at bounding box center [540, 9] width 48 height 8
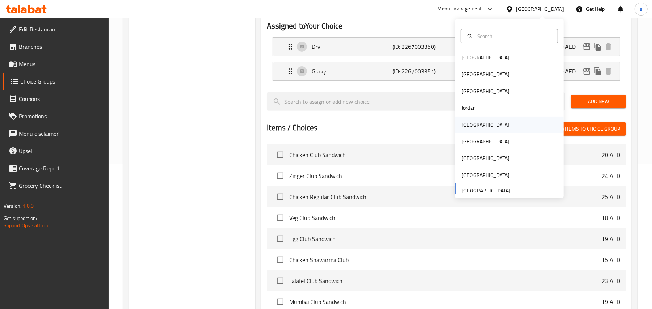
click at [468, 123] on div "[GEOGRAPHIC_DATA]" at bounding box center [485, 125] width 48 height 8
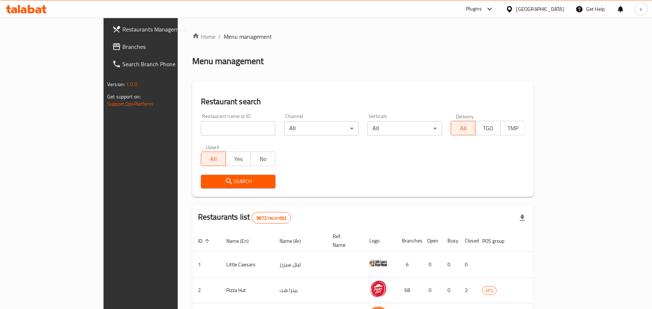
click at [122, 48] on span "Branches" at bounding box center [164, 46] width 84 height 9
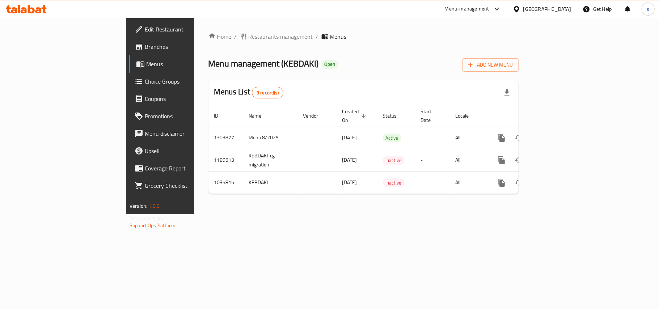
click at [565, 7] on div "[GEOGRAPHIC_DATA]" at bounding box center [547, 9] width 48 height 8
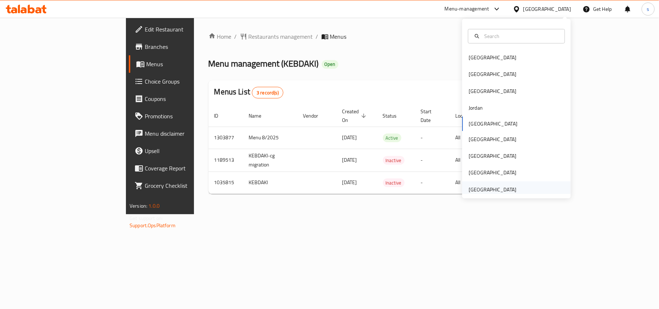
click at [474, 189] on div "[GEOGRAPHIC_DATA]" at bounding box center [493, 190] width 48 height 8
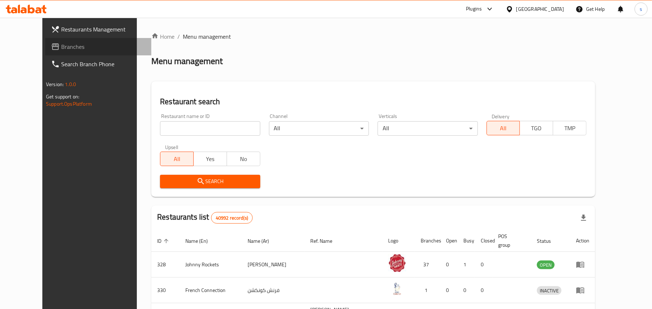
click at [61, 49] on span "Branches" at bounding box center [103, 46] width 84 height 9
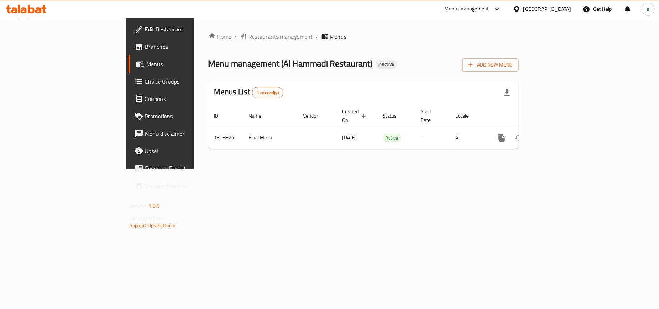
click at [530, 9] on div "[GEOGRAPHIC_DATA]" at bounding box center [547, 9] width 48 height 8
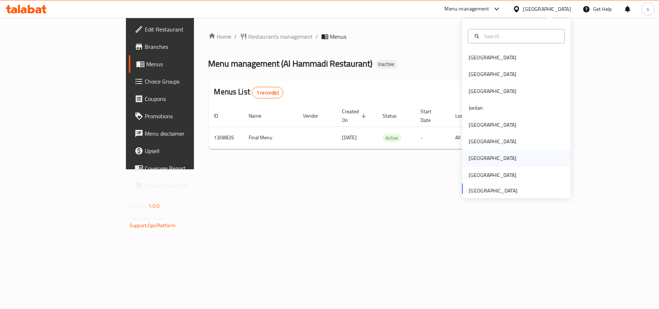
click at [469, 156] on div "[GEOGRAPHIC_DATA]" at bounding box center [493, 158] width 48 height 8
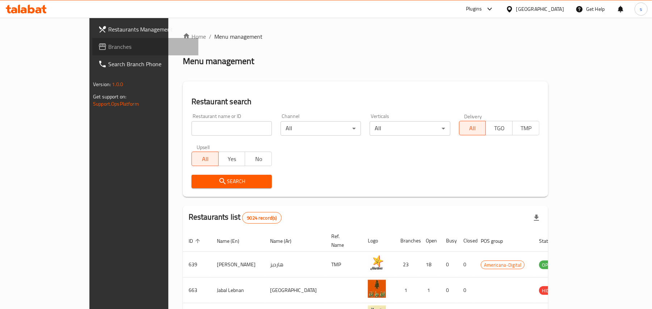
click at [108, 48] on span "Branches" at bounding box center [150, 46] width 84 height 9
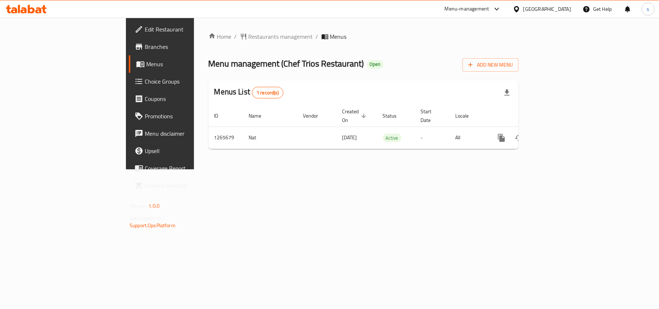
click at [566, 12] on div "Qatar" at bounding box center [547, 9] width 48 height 8
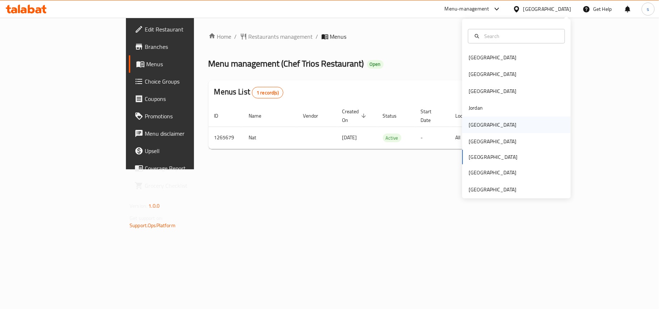
click at [474, 128] on div "Kuwait" at bounding box center [493, 125] width 48 height 8
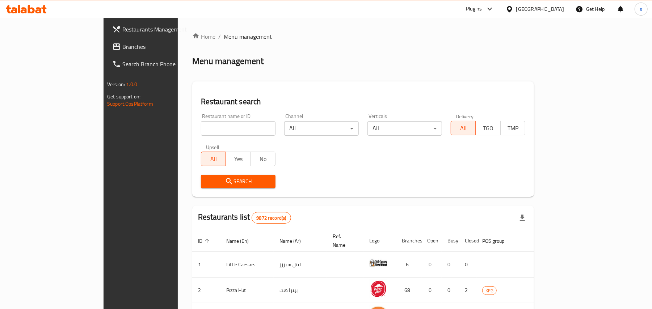
click at [122, 46] on span "Branches" at bounding box center [164, 46] width 84 height 9
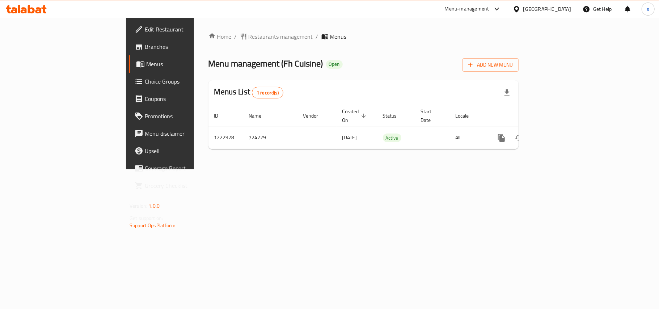
click at [562, 9] on div "Kuwait" at bounding box center [547, 9] width 48 height 8
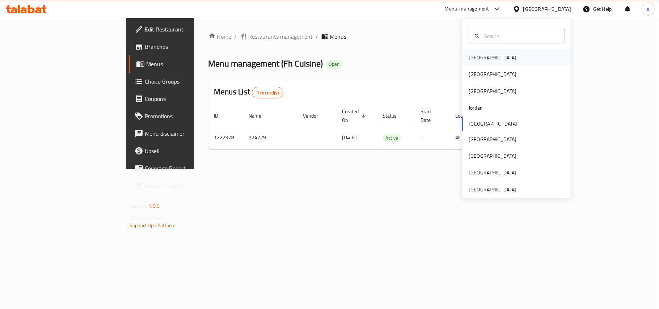
click at [469, 61] on div "[GEOGRAPHIC_DATA]" at bounding box center [493, 58] width 48 height 8
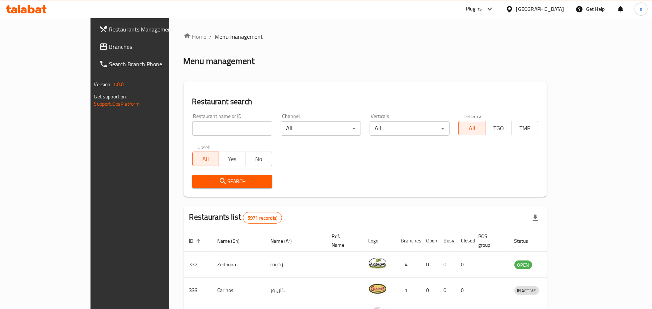
drag, startPoint x: 27, startPoint y: 46, endPoint x: 45, endPoint y: 61, distance: 23.6
click at [109, 46] on span "Branches" at bounding box center [151, 46] width 84 height 9
